Goal: Navigation & Orientation: Find specific page/section

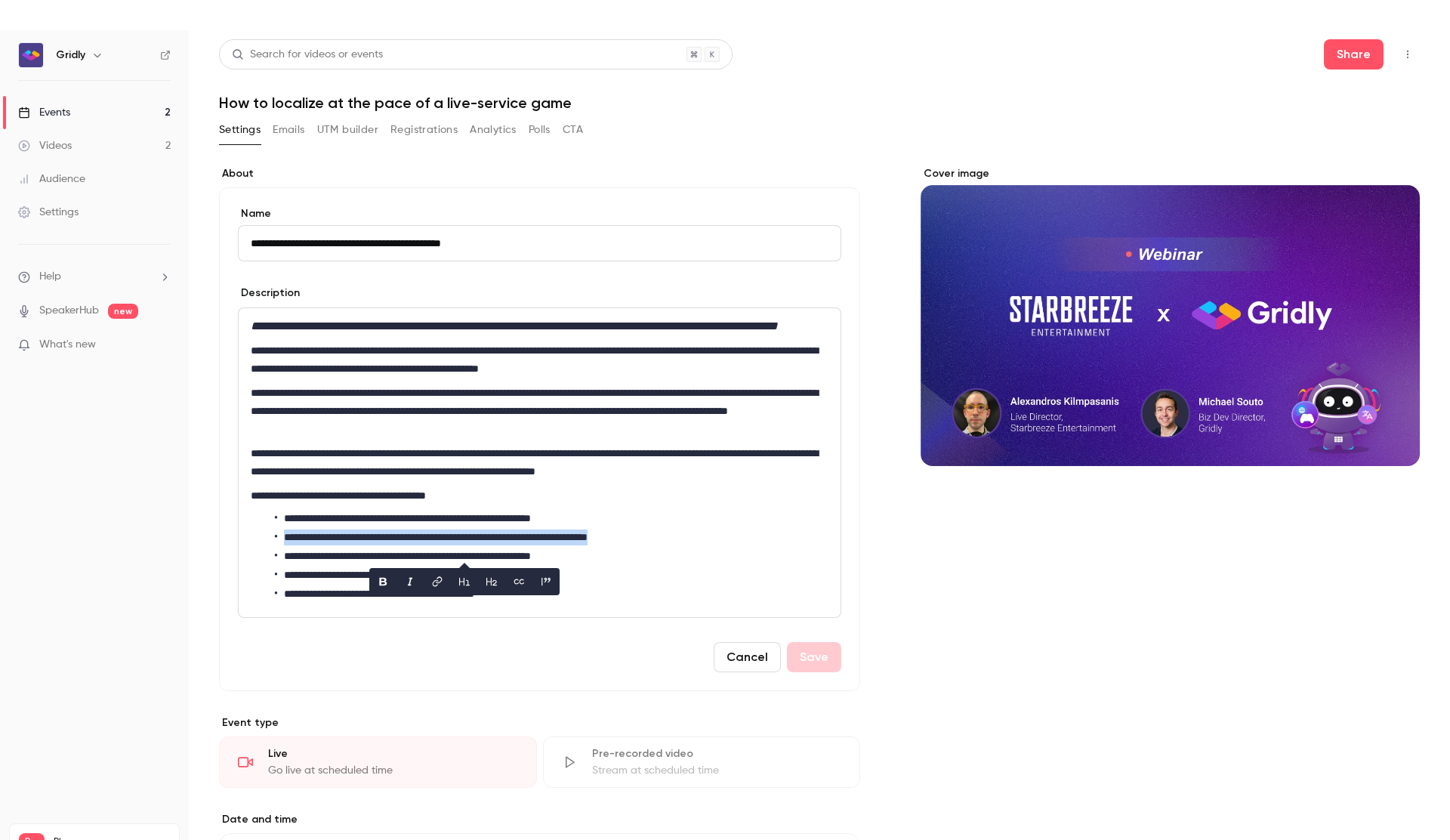
click at [431, 131] on button "Registrations" at bounding box center [423, 130] width 67 height 25
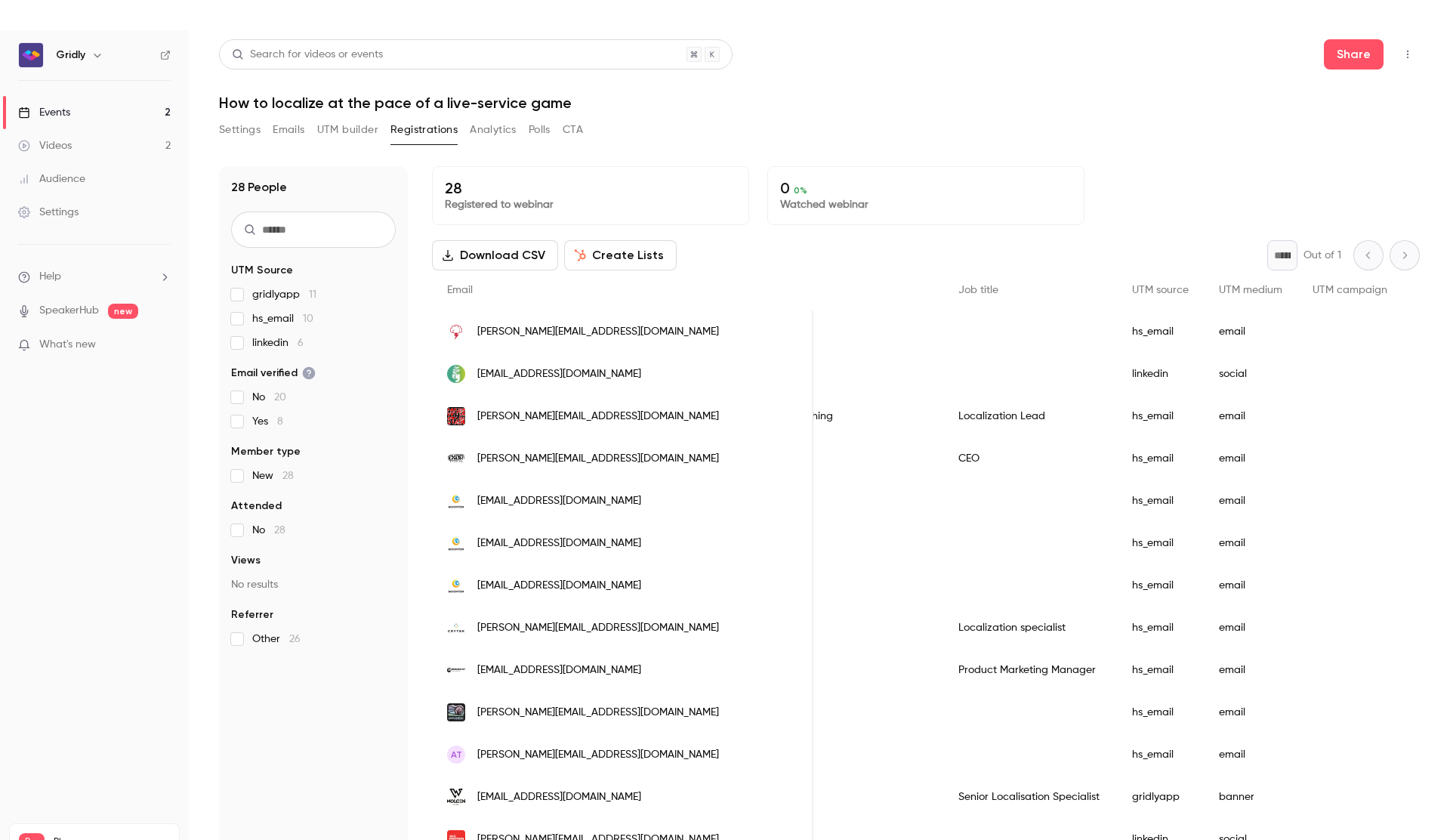
scroll to position [0, 676]
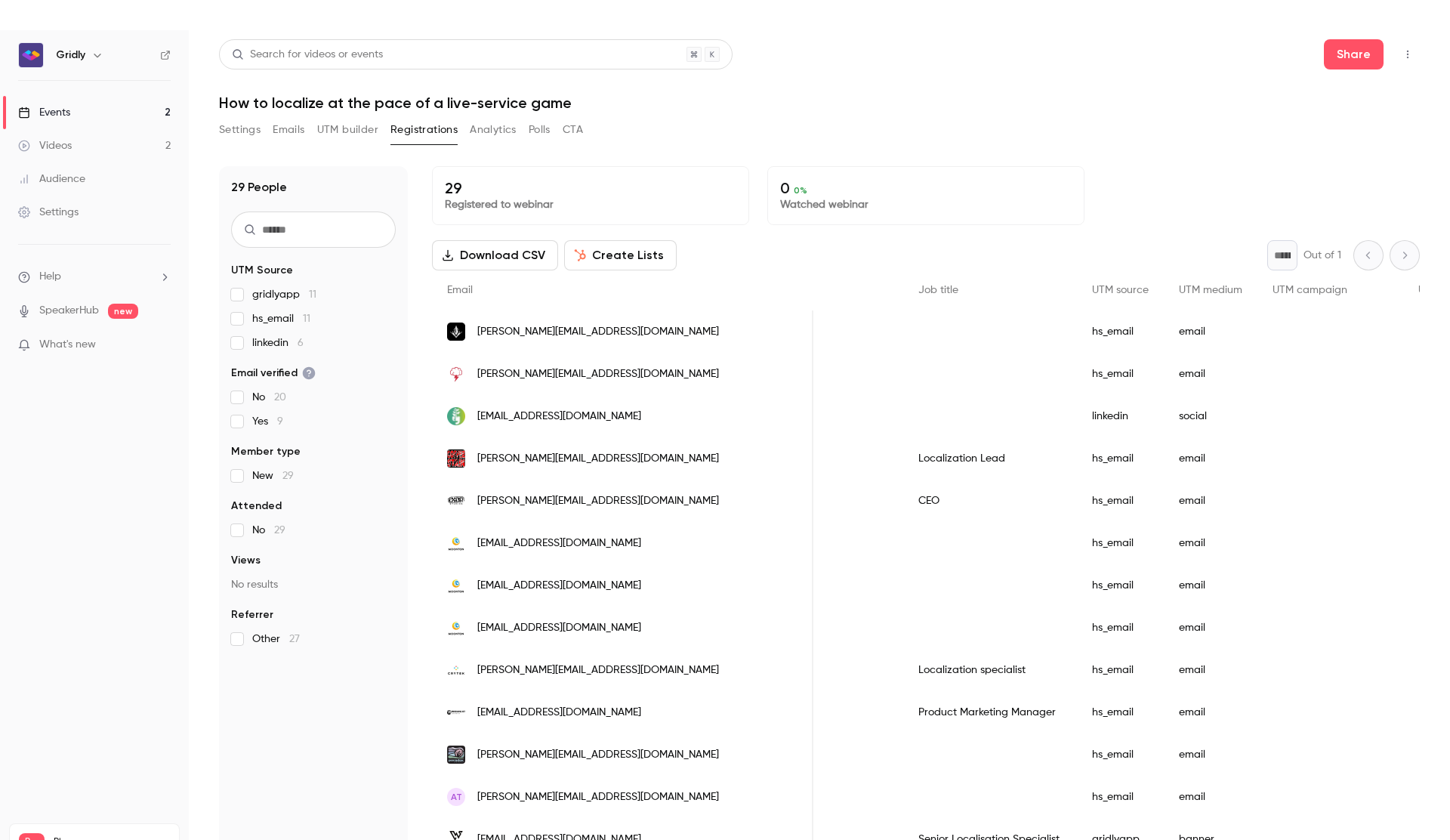
scroll to position [0, 676]
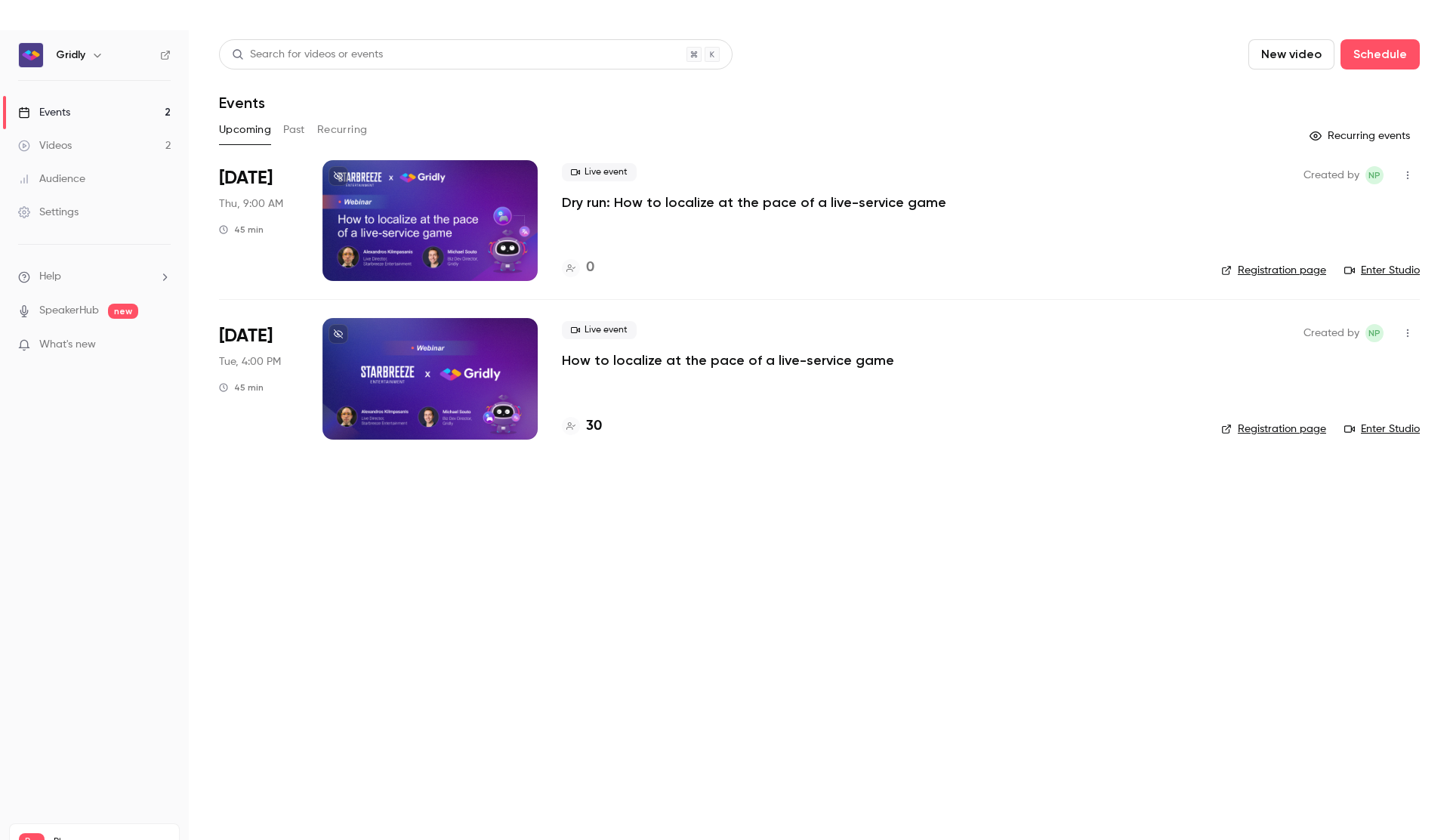
click at [603, 360] on p "How to localize at the pace of a live-service game" at bounding box center [728, 359] width 332 height 18
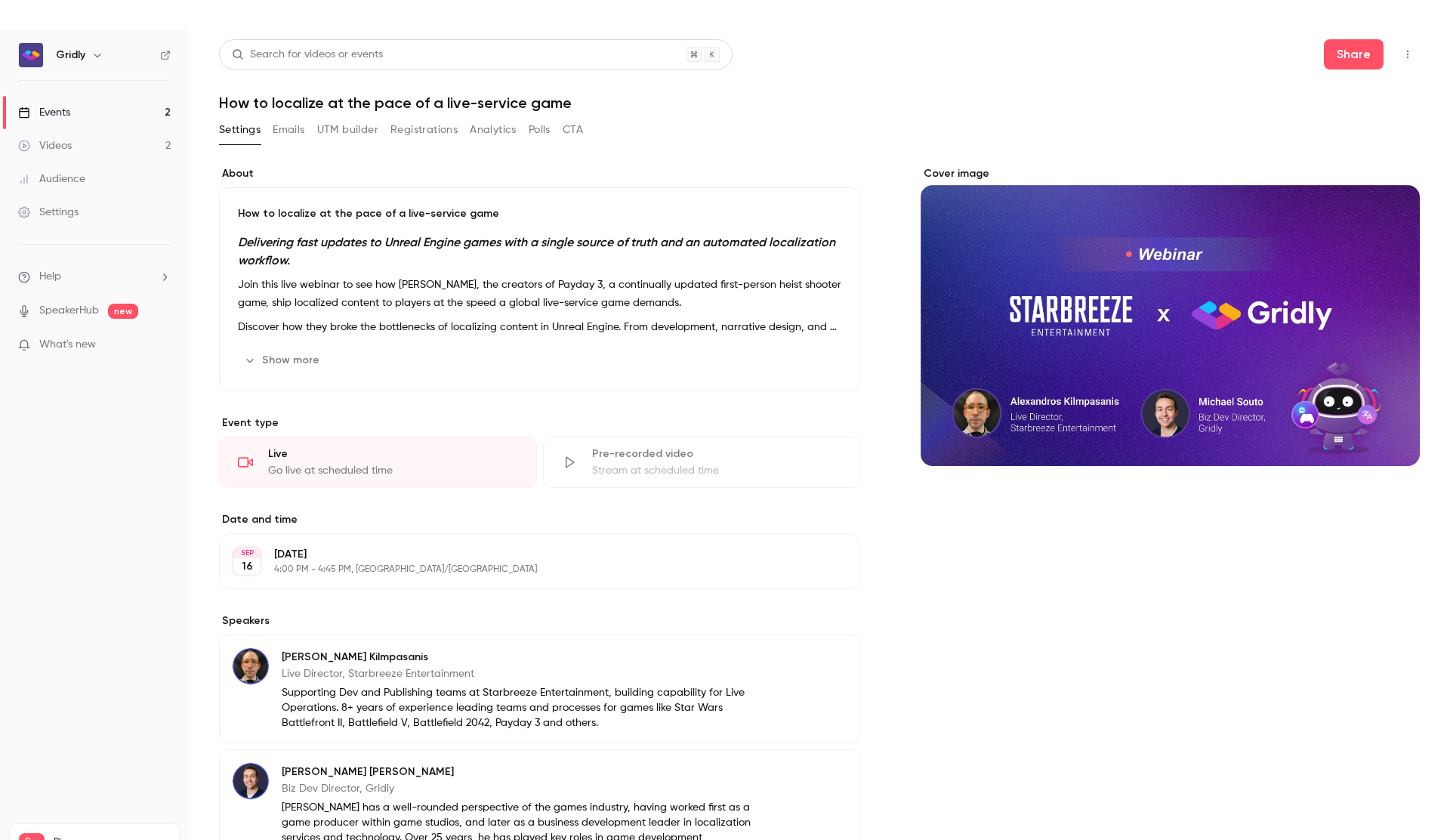
click at [375, 139] on button "UTM builder" at bounding box center [347, 130] width 61 height 25
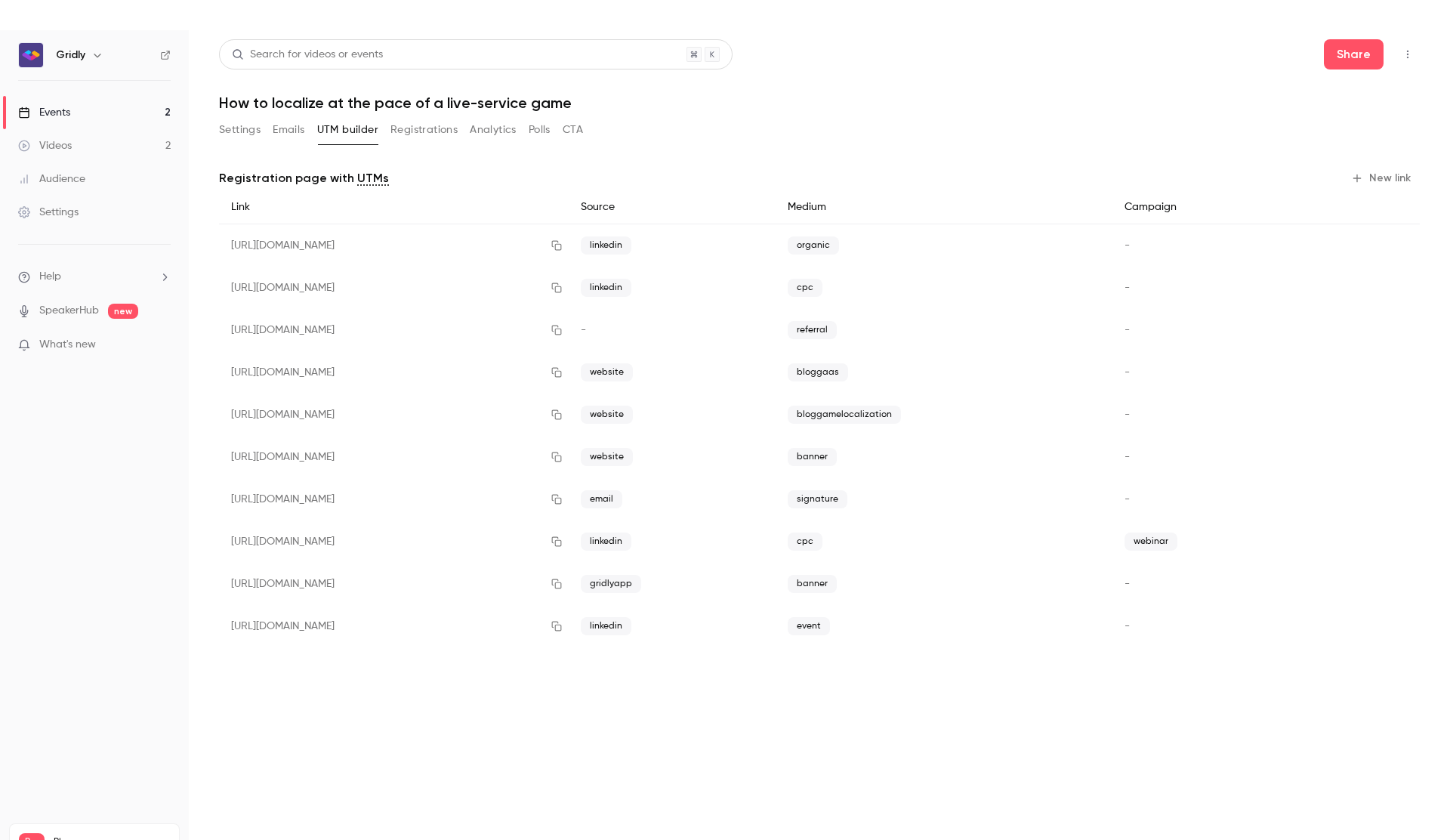
click at [419, 126] on button "Registrations" at bounding box center [423, 130] width 67 height 25
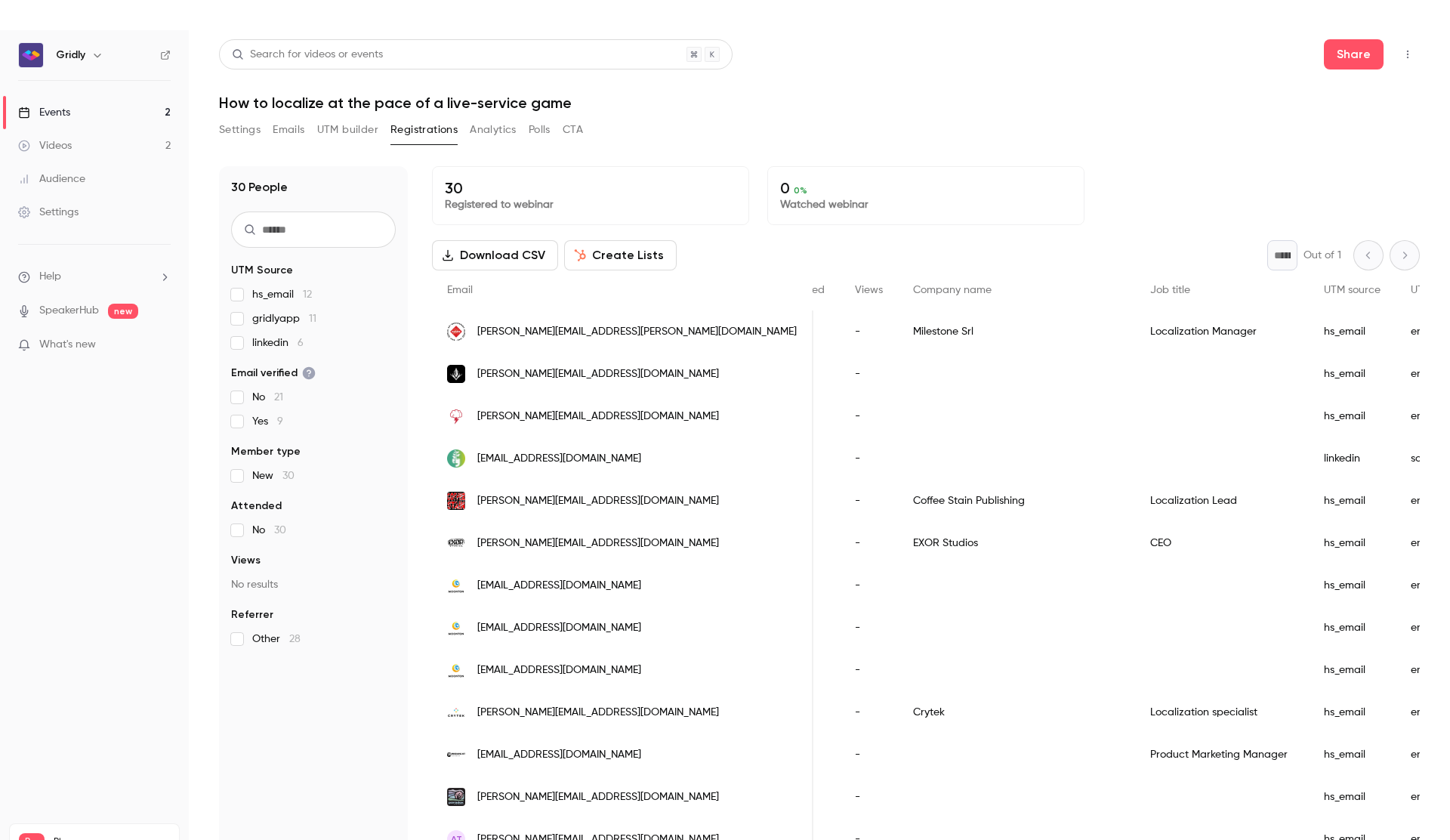
scroll to position [0, 437]
click at [250, 129] on button "Settings" at bounding box center [239, 130] width 41 height 25
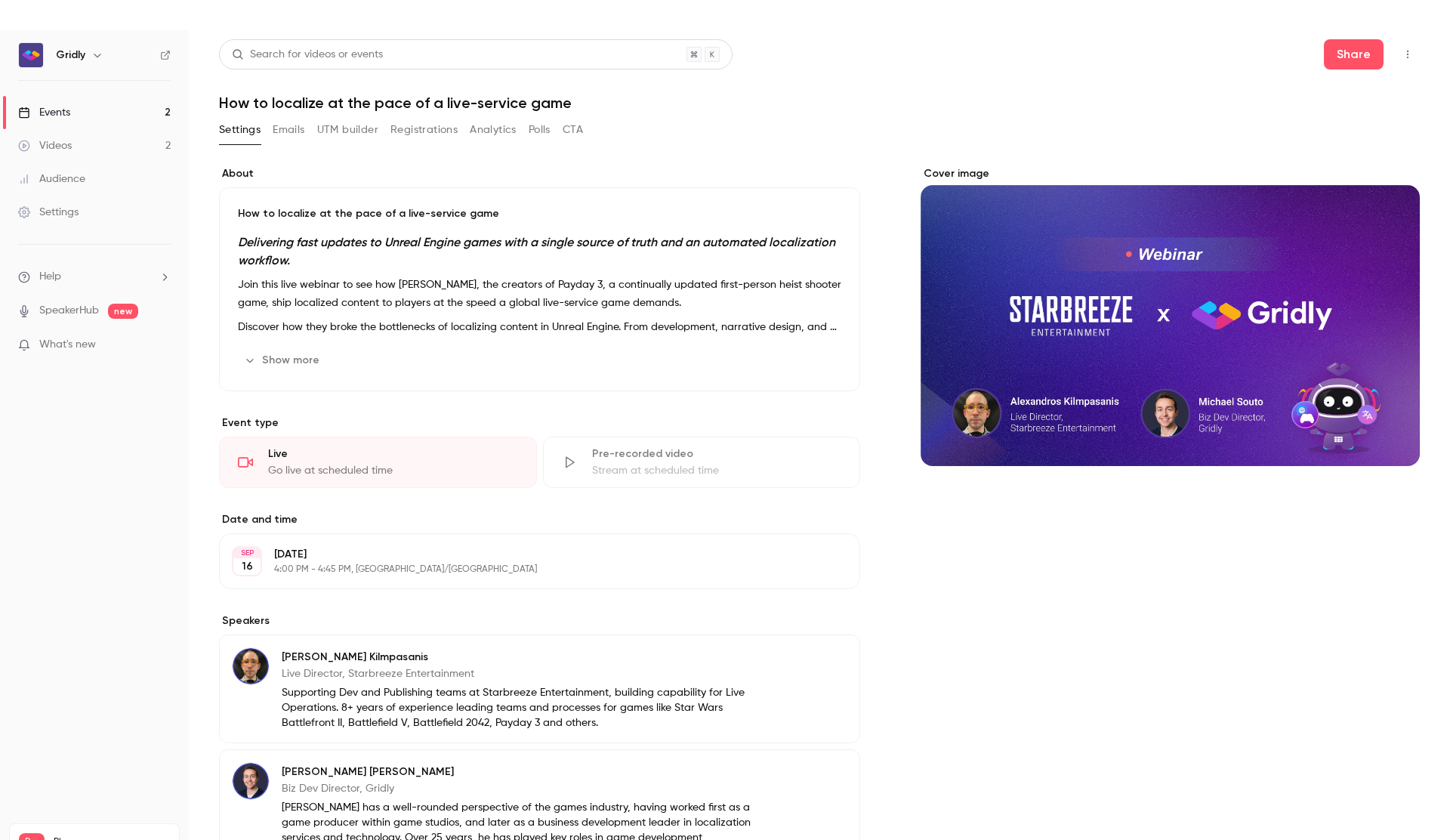
click at [1083, 331] on div "Cover image" at bounding box center [1169, 316] width 499 height 300
click at [0, 0] on input "Cover image" at bounding box center [0, 0] width 0 height 0
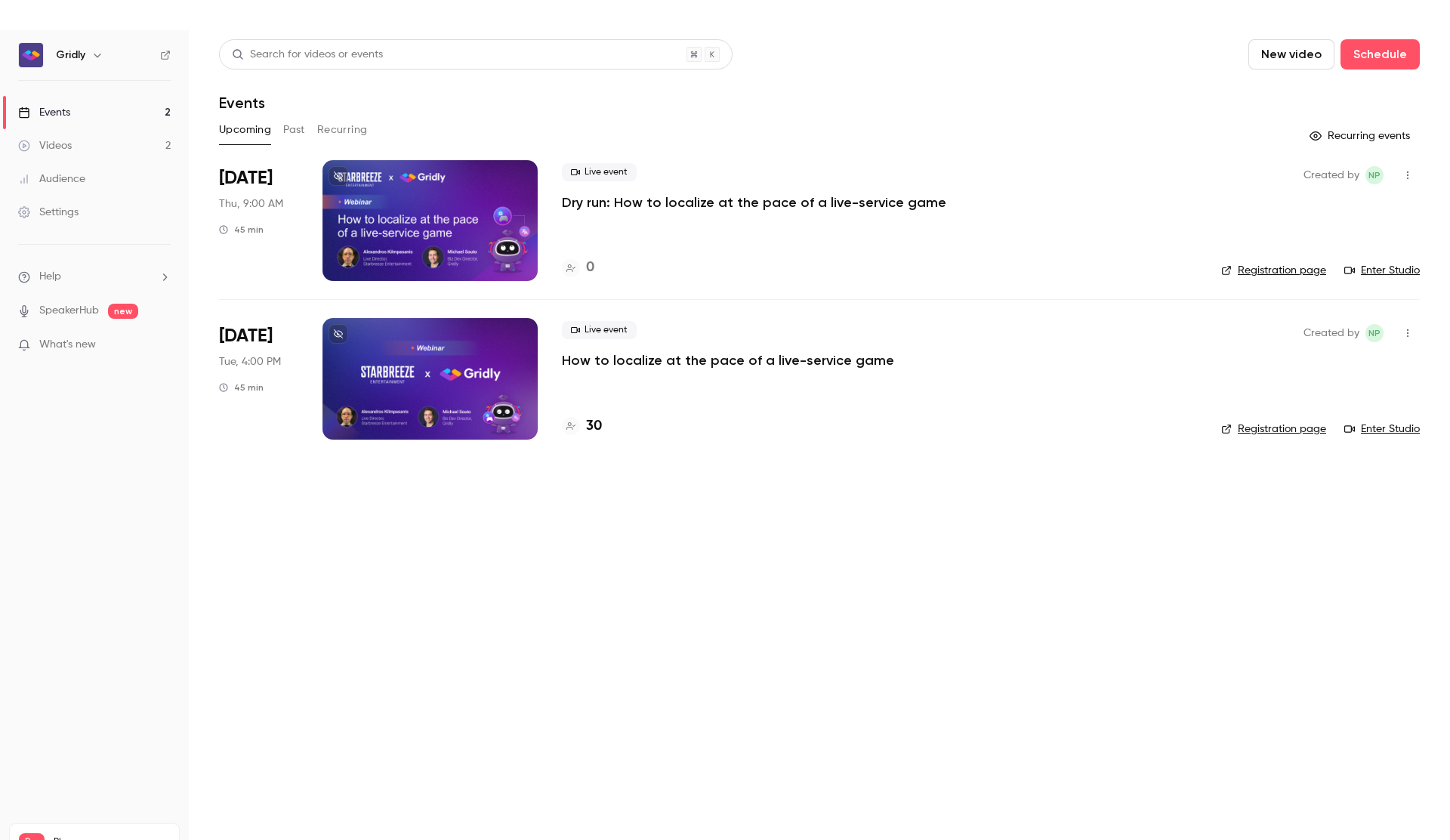
click at [342, 331] on icon at bounding box center [338, 334] width 9 height 9
click at [116, 139] on link "Videos 2" at bounding box center [94, 145] width 189 height 33
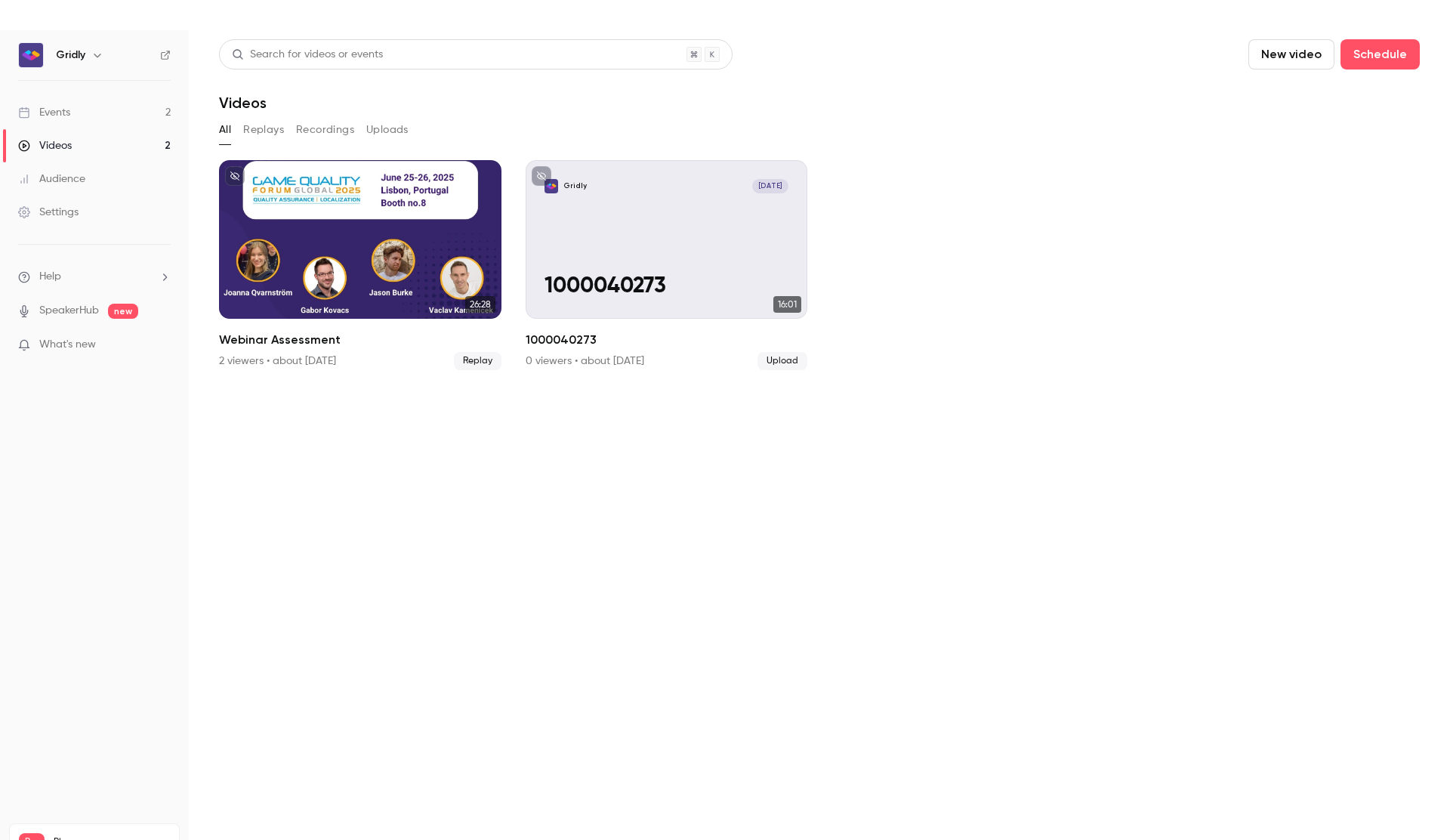
click at [72, 180] on div "Audience" at bounding box center [51, 179] width 67 height 15
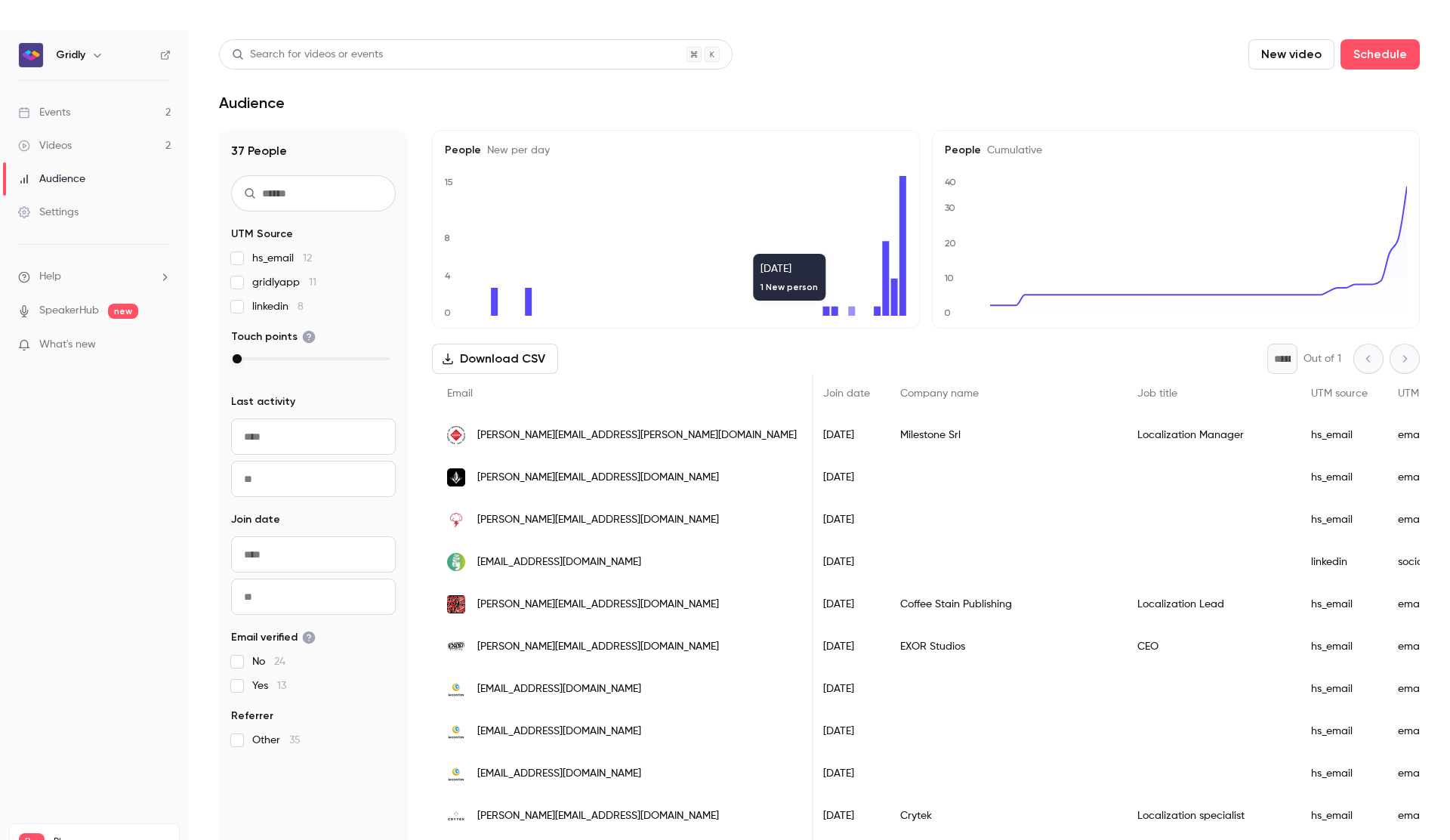
scroll to position [0, 422]
click at [58, 145] on div "Videos" at bounding box center [44, 146] width 54 height 15
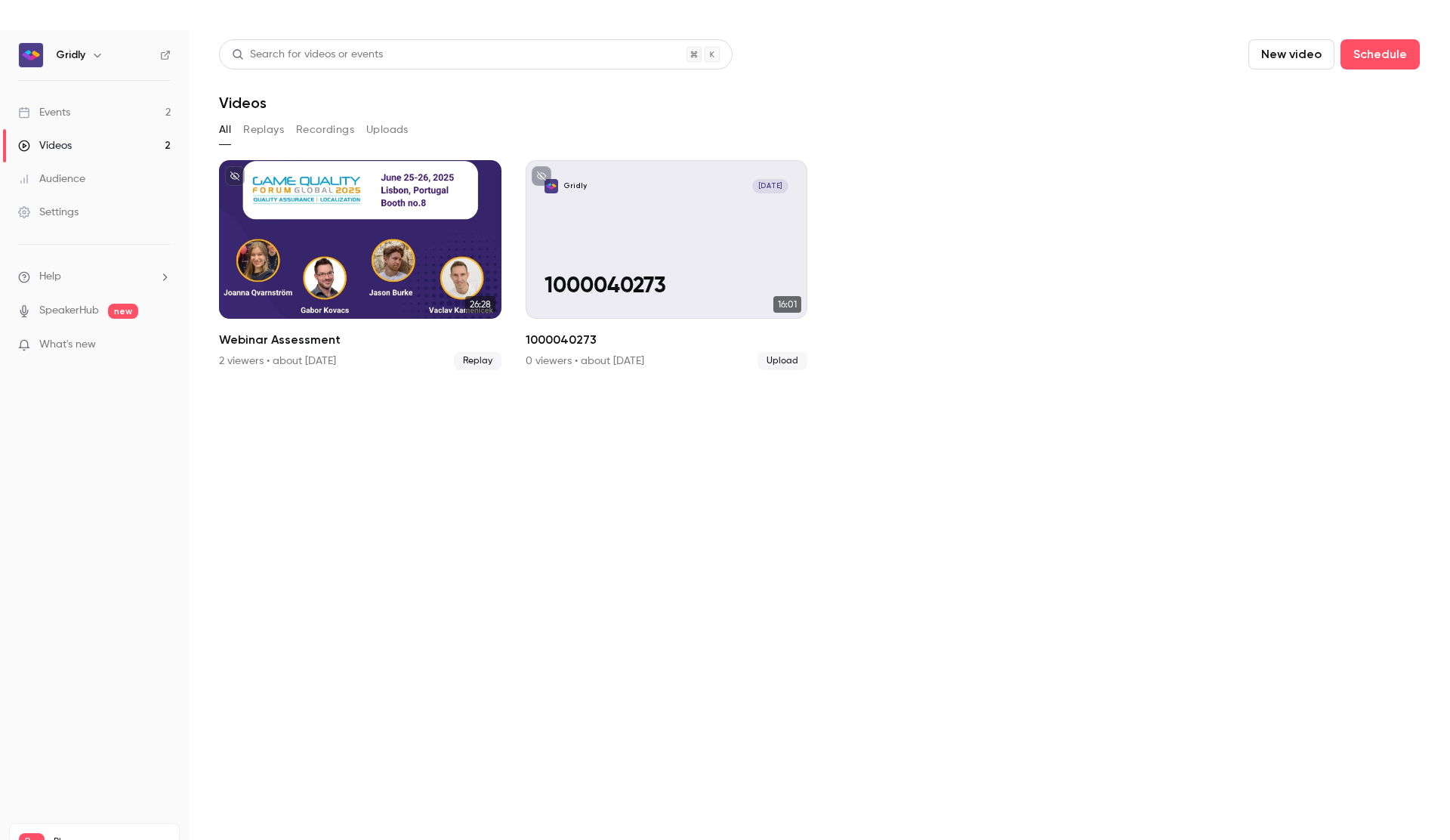
click at [69, 118] on div "Events" at bounding box center [43, 112] width 52 height 15
